Goal: Task Accomplishment & Management: Manage account settings

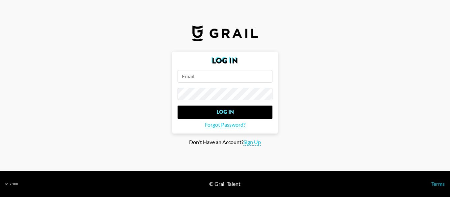
click at [194, 82] on input "email" at bounding box center [225, 76] width 95 height 13
paste input "mailto:[PERSON_NAME][EMAIL_ADDRESS][DOMAIN_NAME]"
drag, startPoint x: 198, startPoint y: 76, endPoint x: 150, endPoint y: 77, distance: 48.1
click at [150, 77] on main "Log In mailto:[PERSON_NAME][EMAIL_ADDRESS][DOMAIN_NAME] Log In Forgot Password?…" at bounding box center [225, 99] width 440 height 94
type input "[PERSON_NAME][EMAIL_ADDRESS][DOMAIN_NAME]"
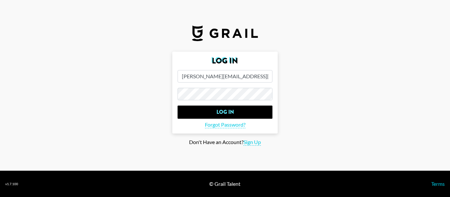
click at [0, 107] on section "Log In [PERSON_NAME][EMAIL_ADDRESS][DOMAIN_NAME] Log In Forgot Password? Don't …" at bounding box center [225, 85] width 450 height 171
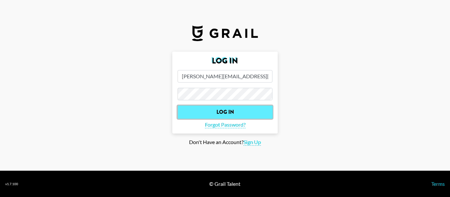
click at [205, 110] on input "Log In" at bounding box center [225, 112] width 95 height 13
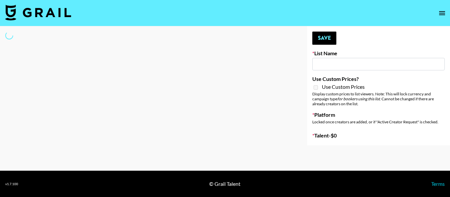
click at [146, 55] on div at bounding box center [148, 85] width 297 height 119
type input "Dietary Supp Brand"
checkbox input "true"
select select "Brand"
